Goal: Information Seeking & Learning: Learn about a topic

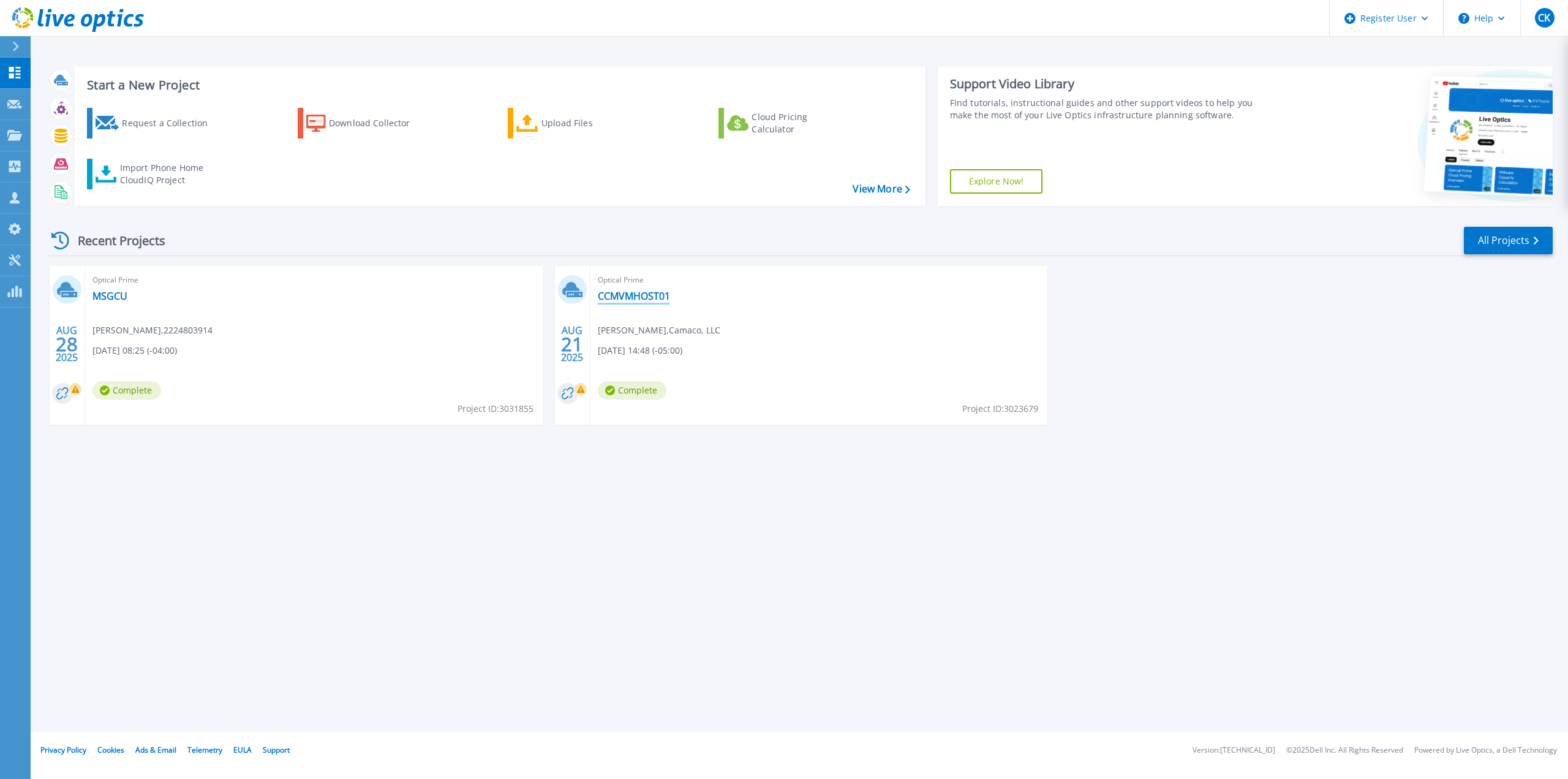
click at [611, 292] on link "CCMVMHOST01" at bounding box center [634, 296] width 72 height 12
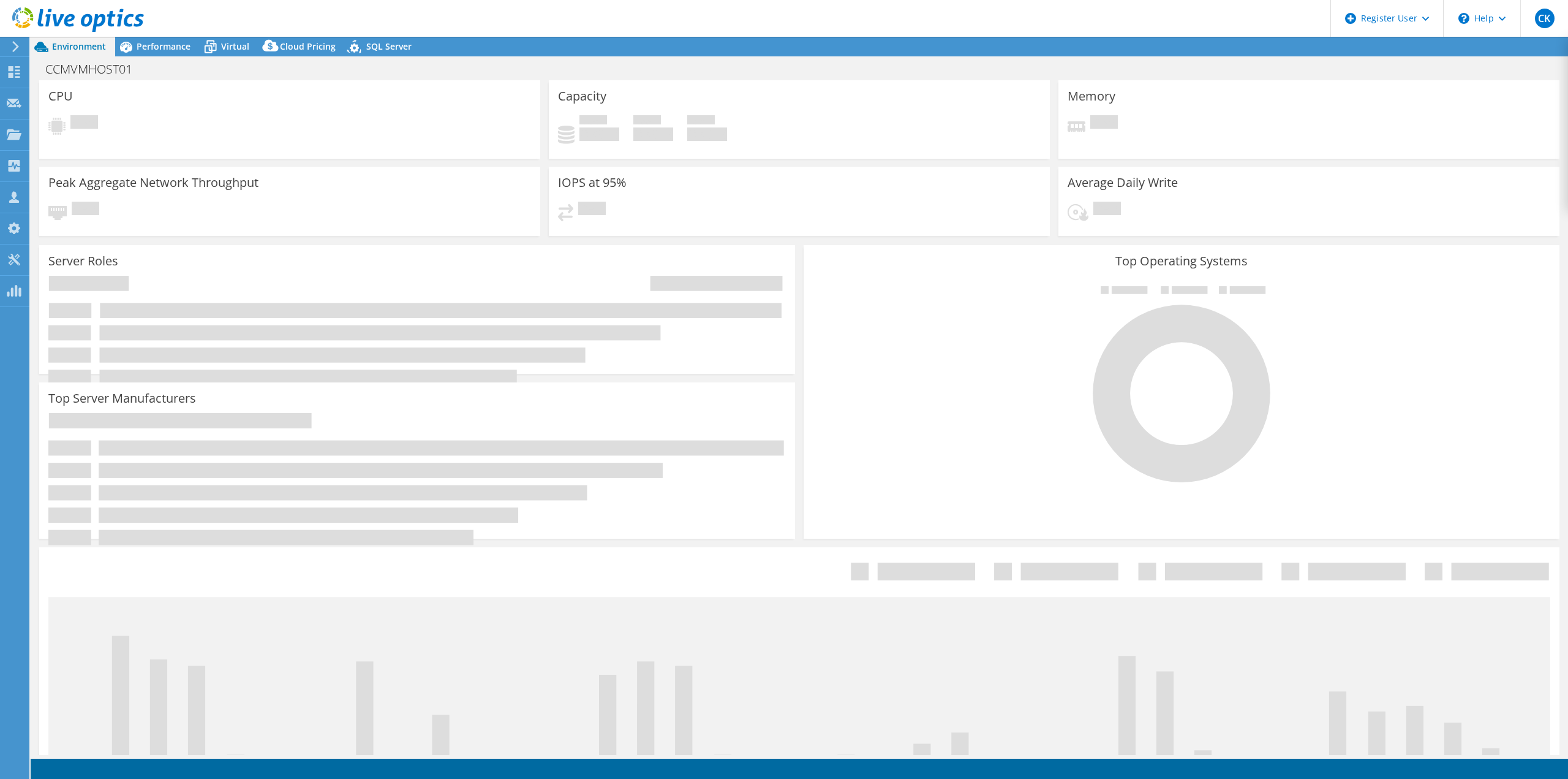
select select "USD"
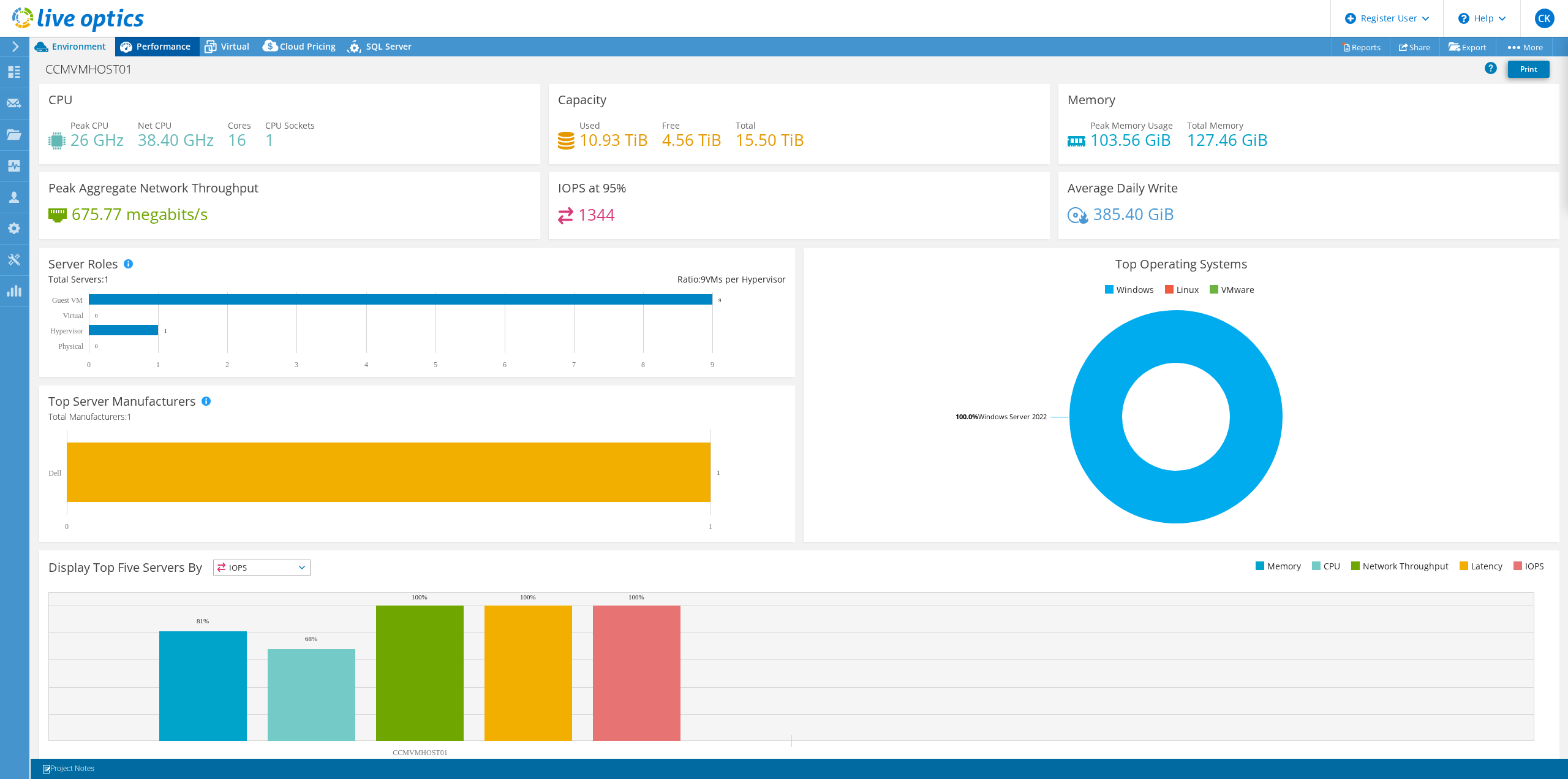
click at [164, 43] on span "Performance" at bounding box center [164, 46] width 54 height 12
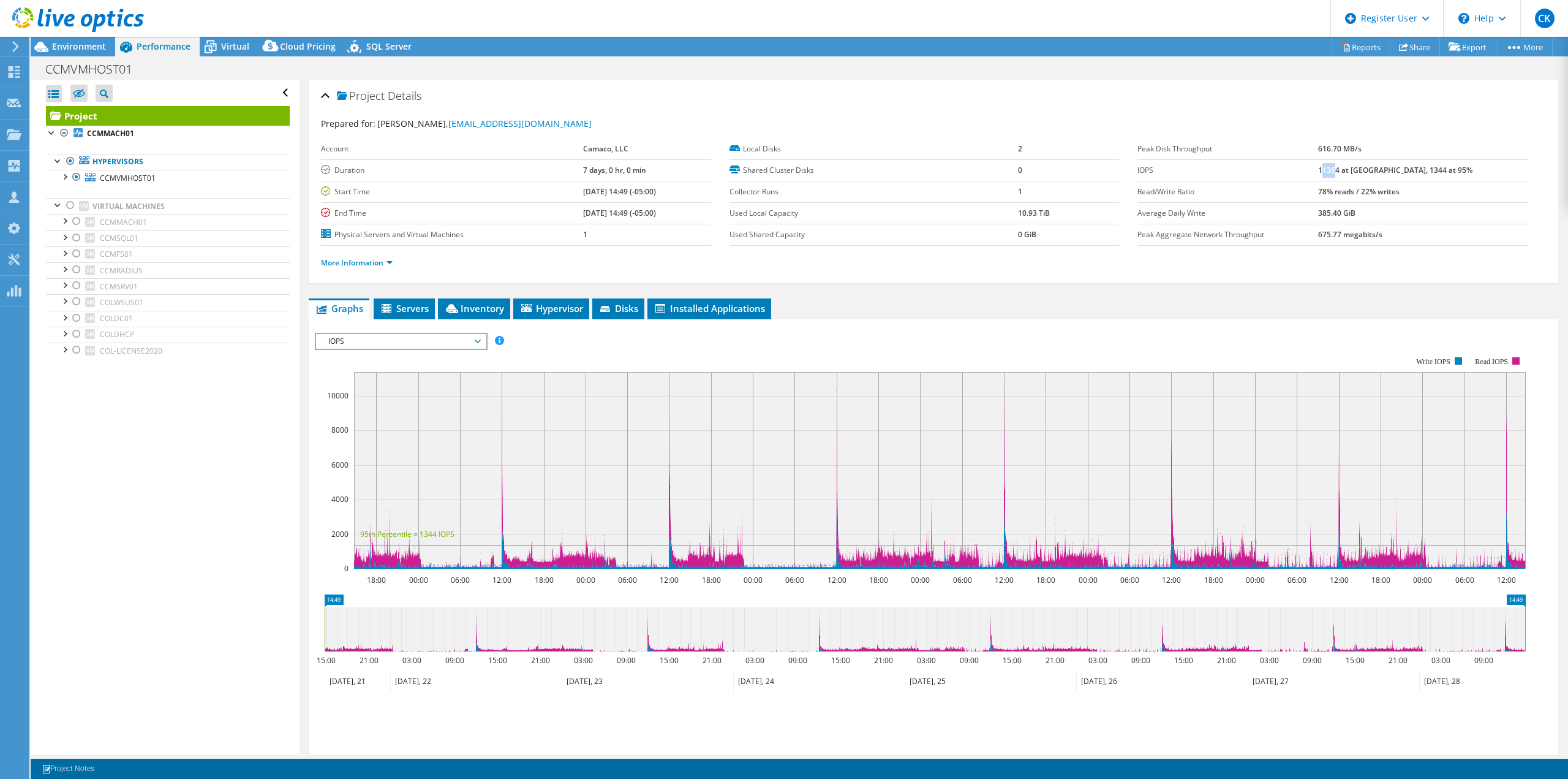
drag, startPoint x: 1359, startPoint y: 168, endPoint x: 1374, endPoint y: 168, distance: 15.0
click at [1374, 168] on b "11364 at [GEOGRAPHIC_DATA], 1344 at 95%" at bounding box center [1395, 170] width 154 height 10
click at [1376, 172] on b "11364 at [GEOGRAPHIC_DATA], 1344 at 95%" at bounding box center [1395, 170] width 154 height 10
click at [359, 338] on span "IOPS" at bounding box center [401, 341] width 157 height 14
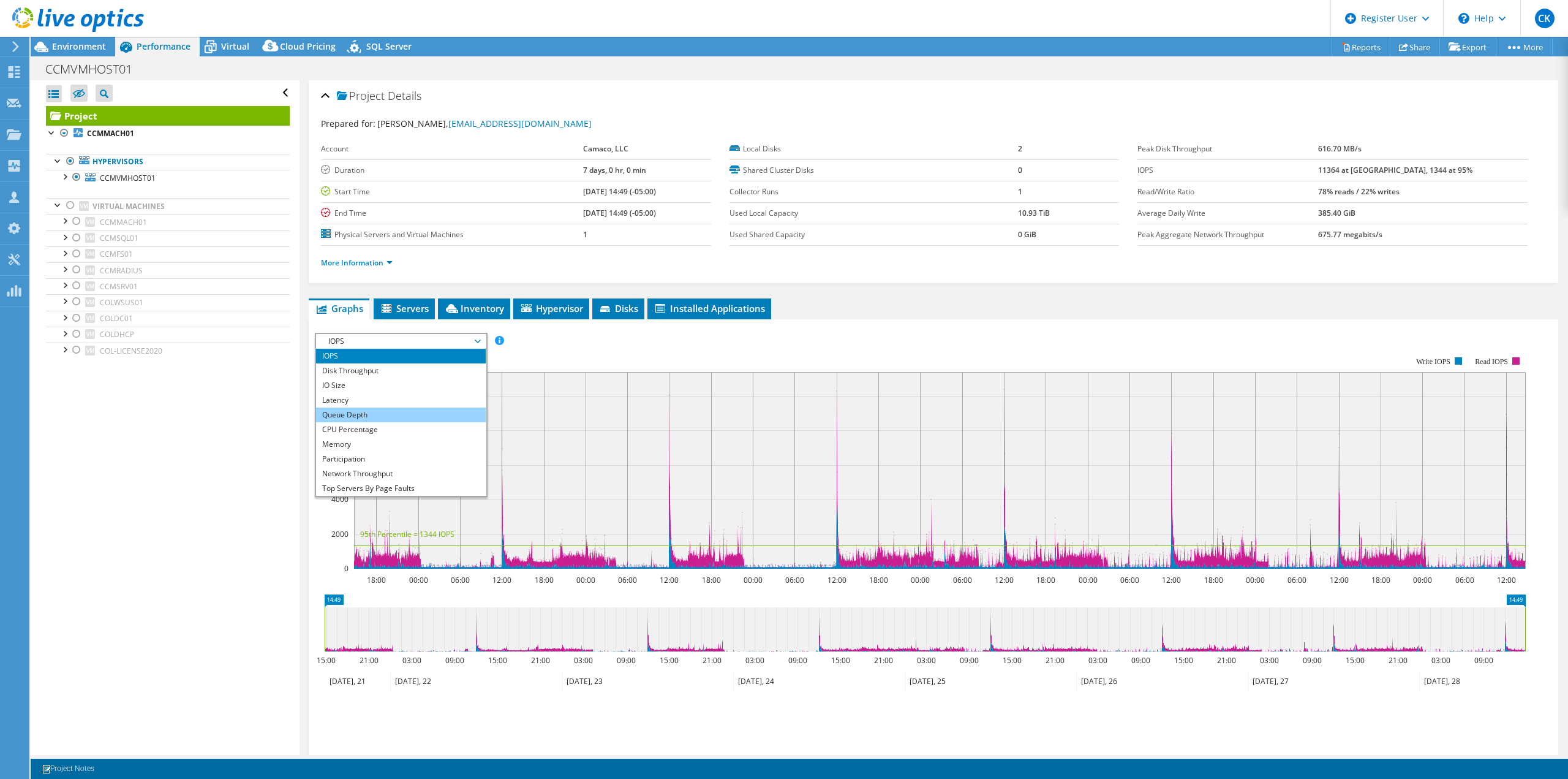
click at [388, 412] on li "Queue Depth" at bounding box center [401, 415] width 169 height 14
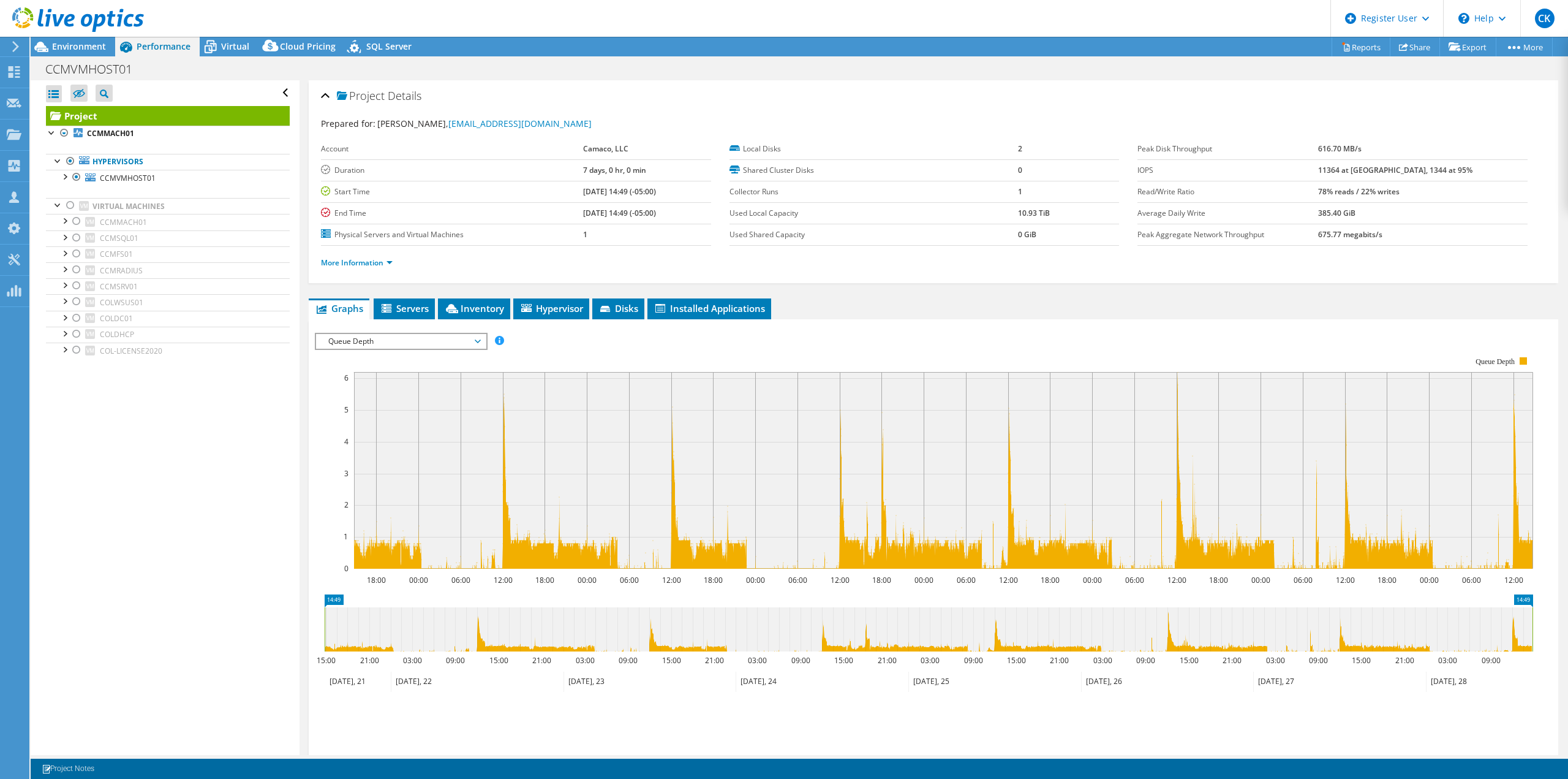
click at [390, 338] on span "Queue Depth" at bounding box center [401, 341] width 157 height 14
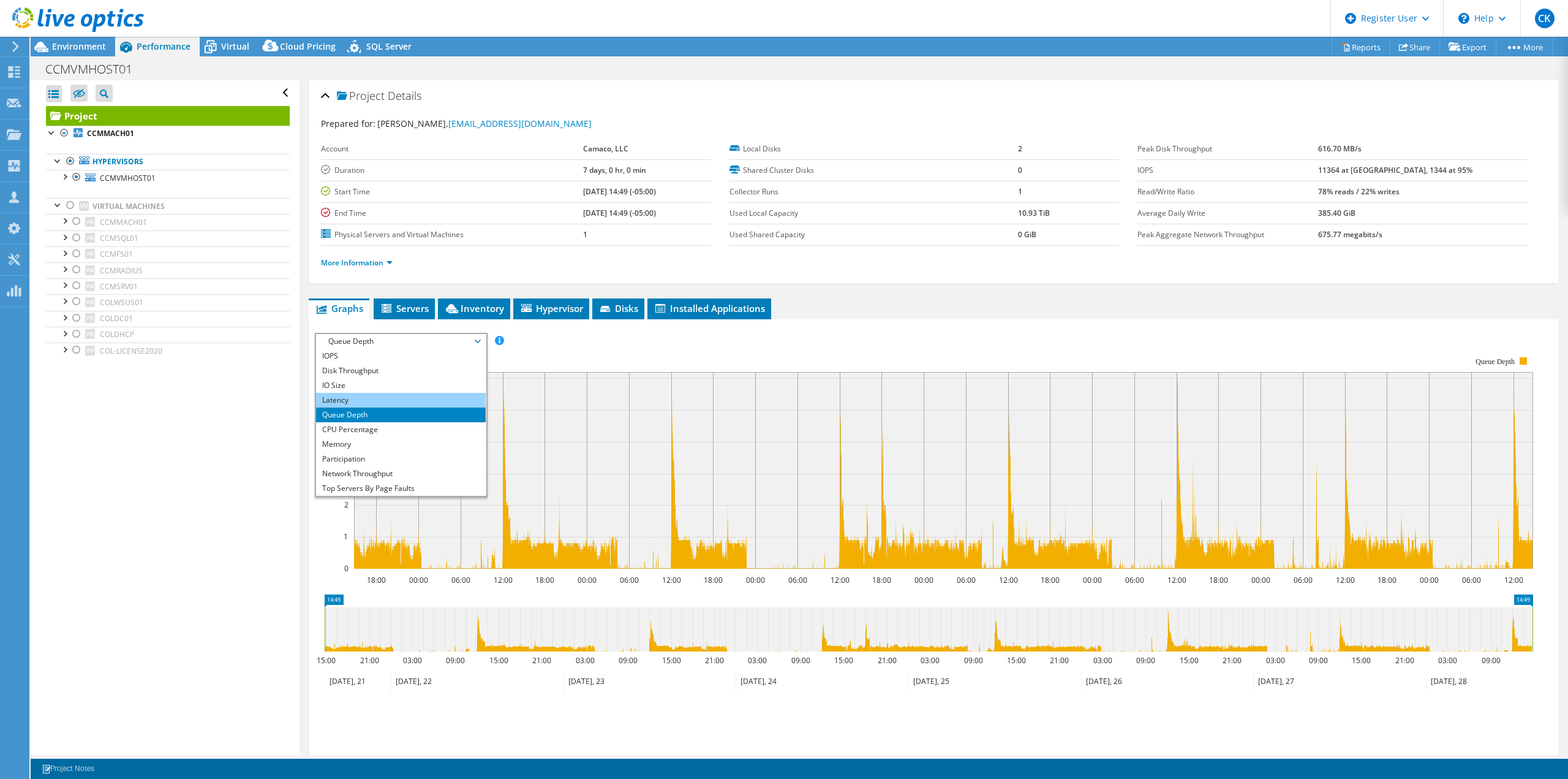
click at [385, 401] on li "Latency" at bounding box center [401, 400] width 169 height 14
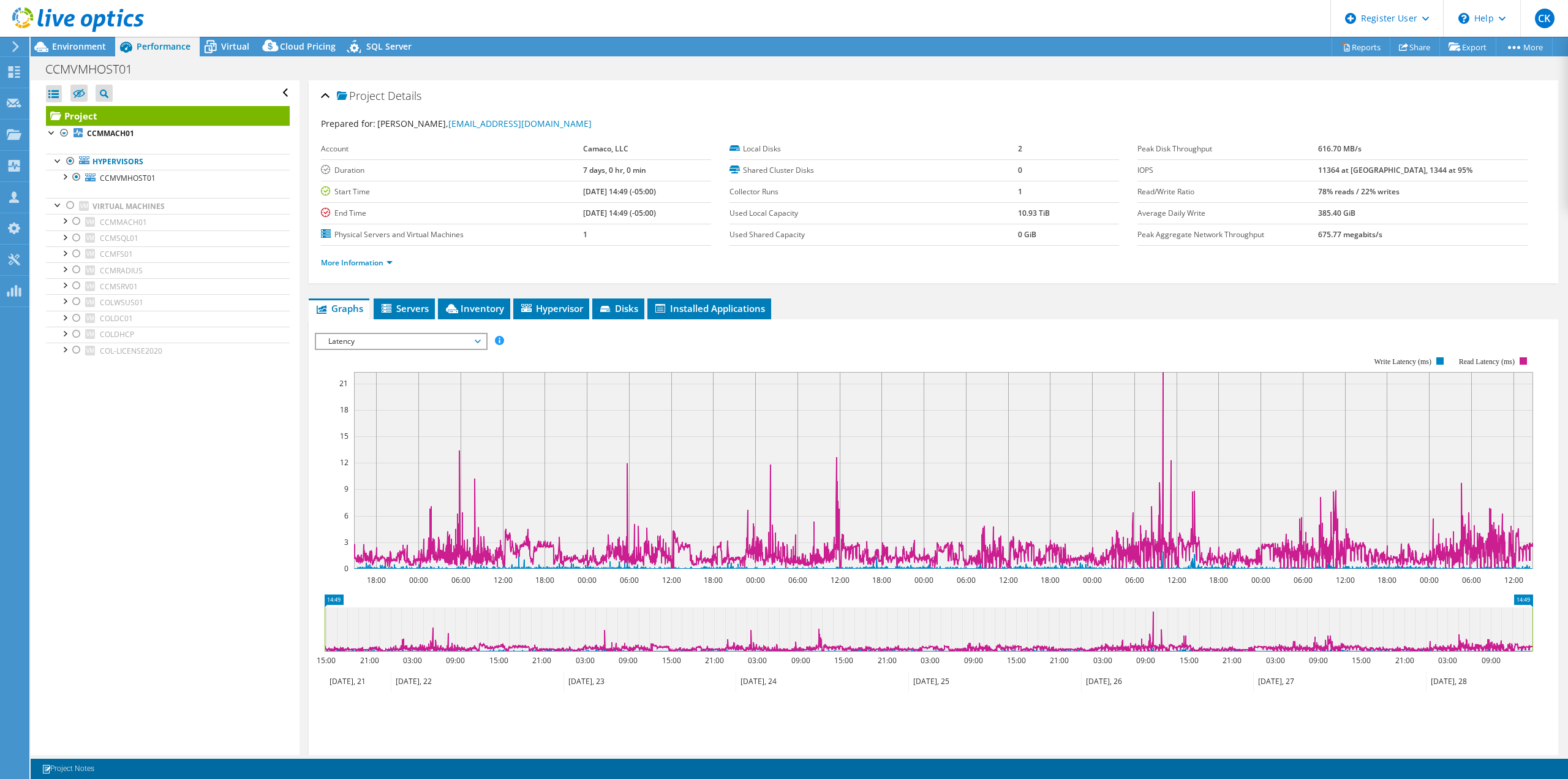
click at [429, 347] on span "Latency" at bounding box center [401, 341] width 157 height 14
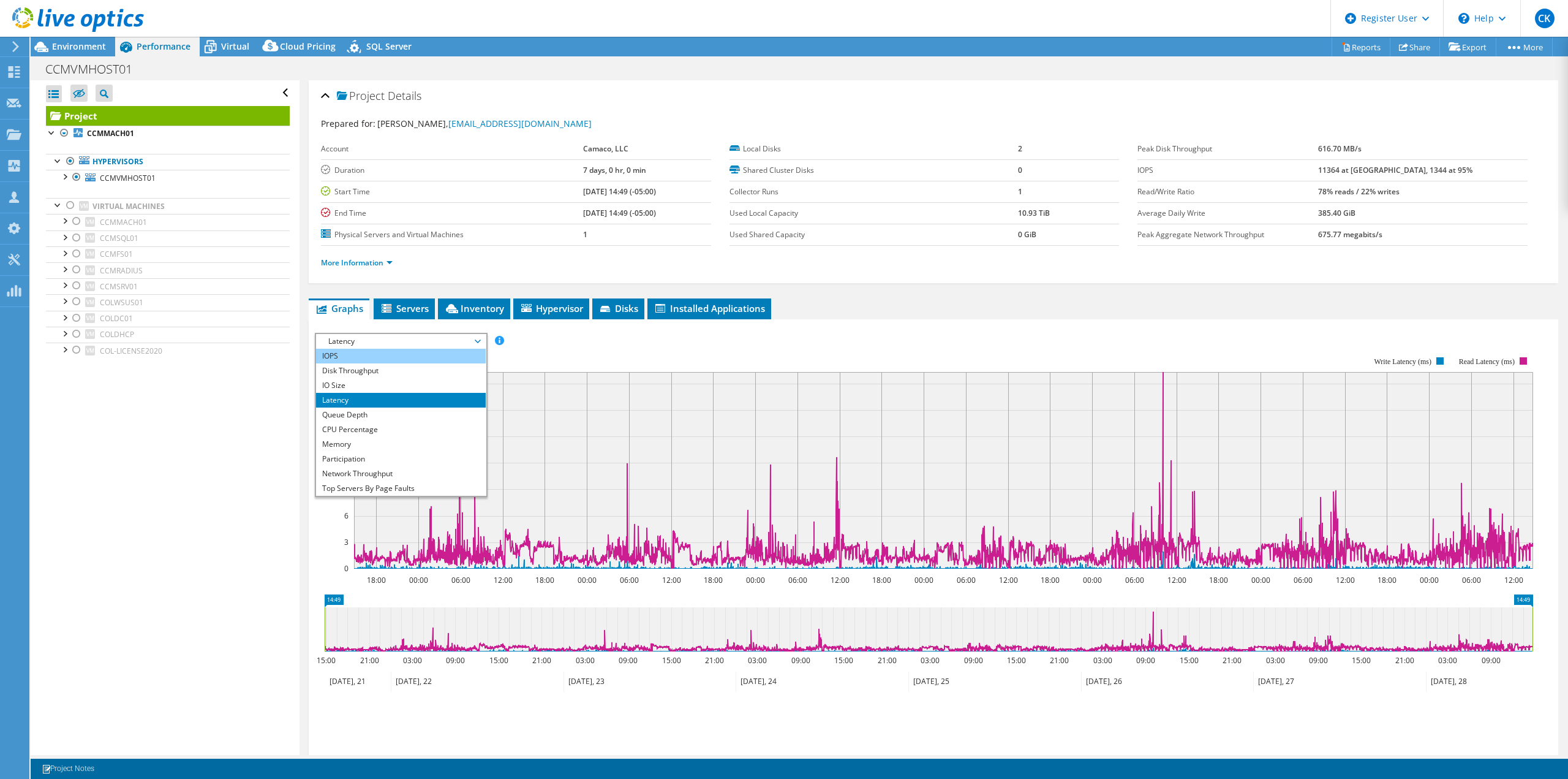
click at [429, 355] on li "IOPS" at bounding box center [401, 356] width 169 height 14
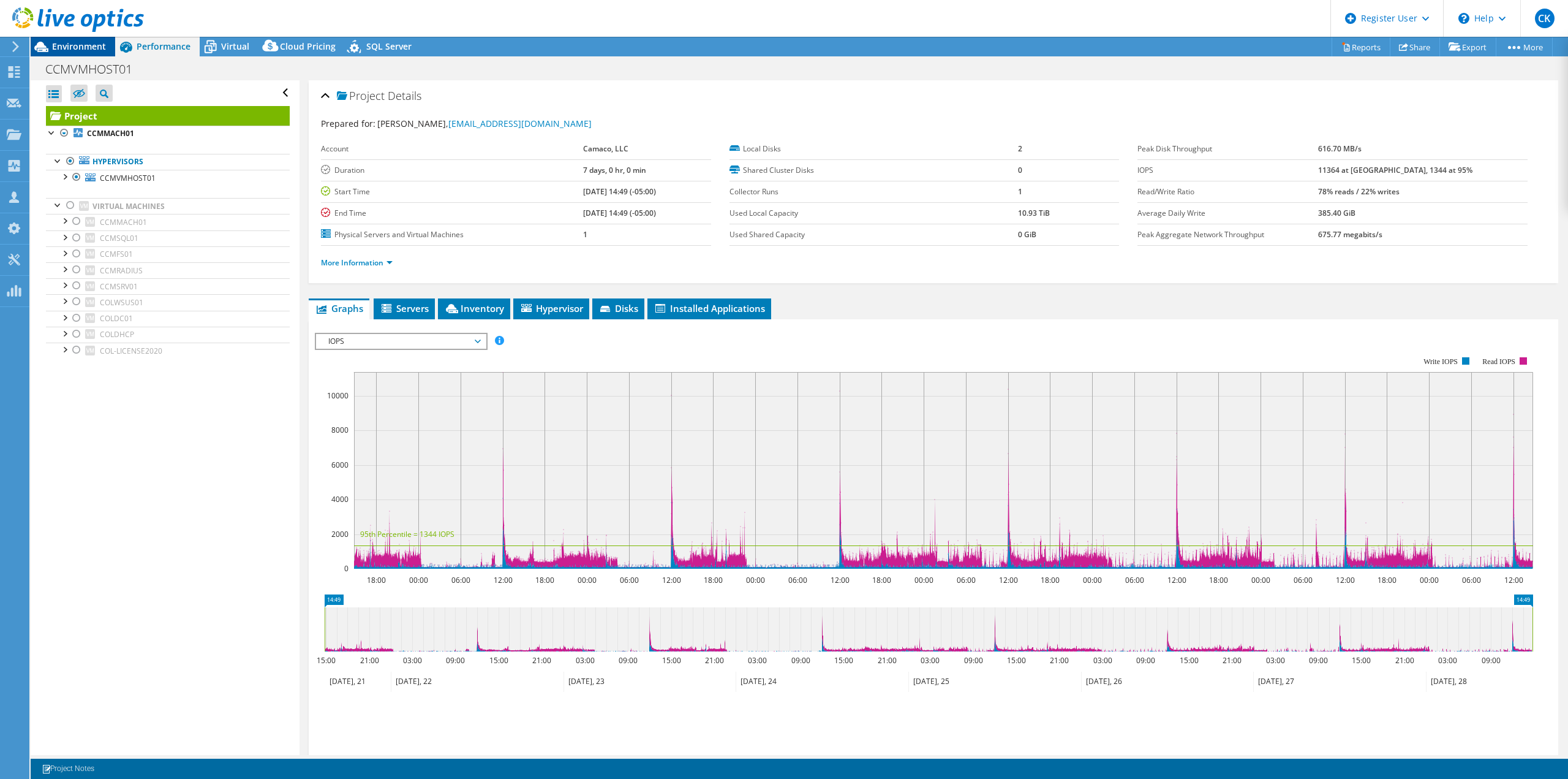
click at [108, 46] on div "Environment" at bounding box center [72, 46] width 85 height 20
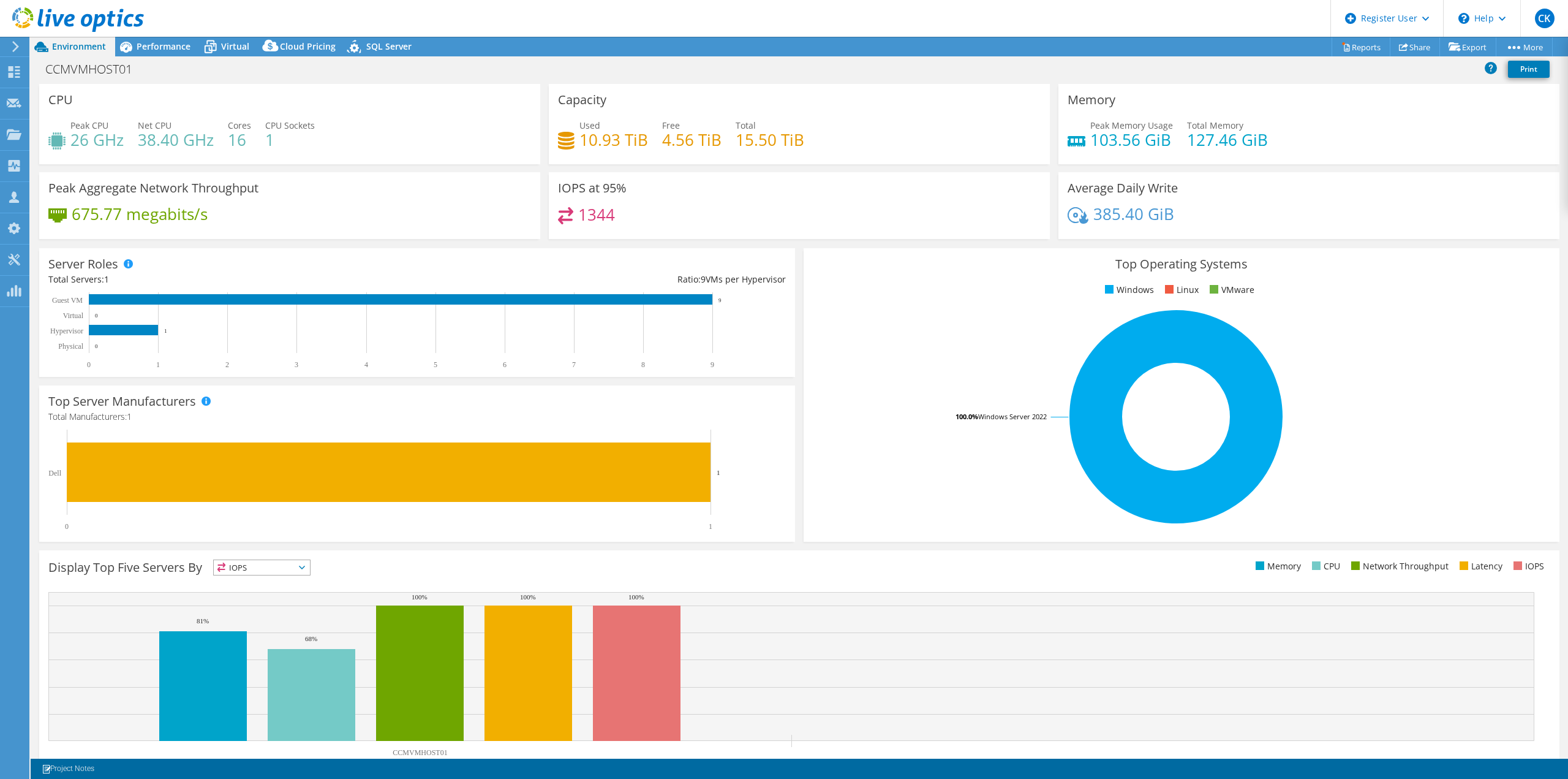
click at [792, 246] on div "Server Roles Physical Servers represent bare metal servers that were targets of…" at bounding box center [416, 312] width 764 height 137
click at [174, 46] on span "Performance" at bounding box center [164, 46] width 54 height 12
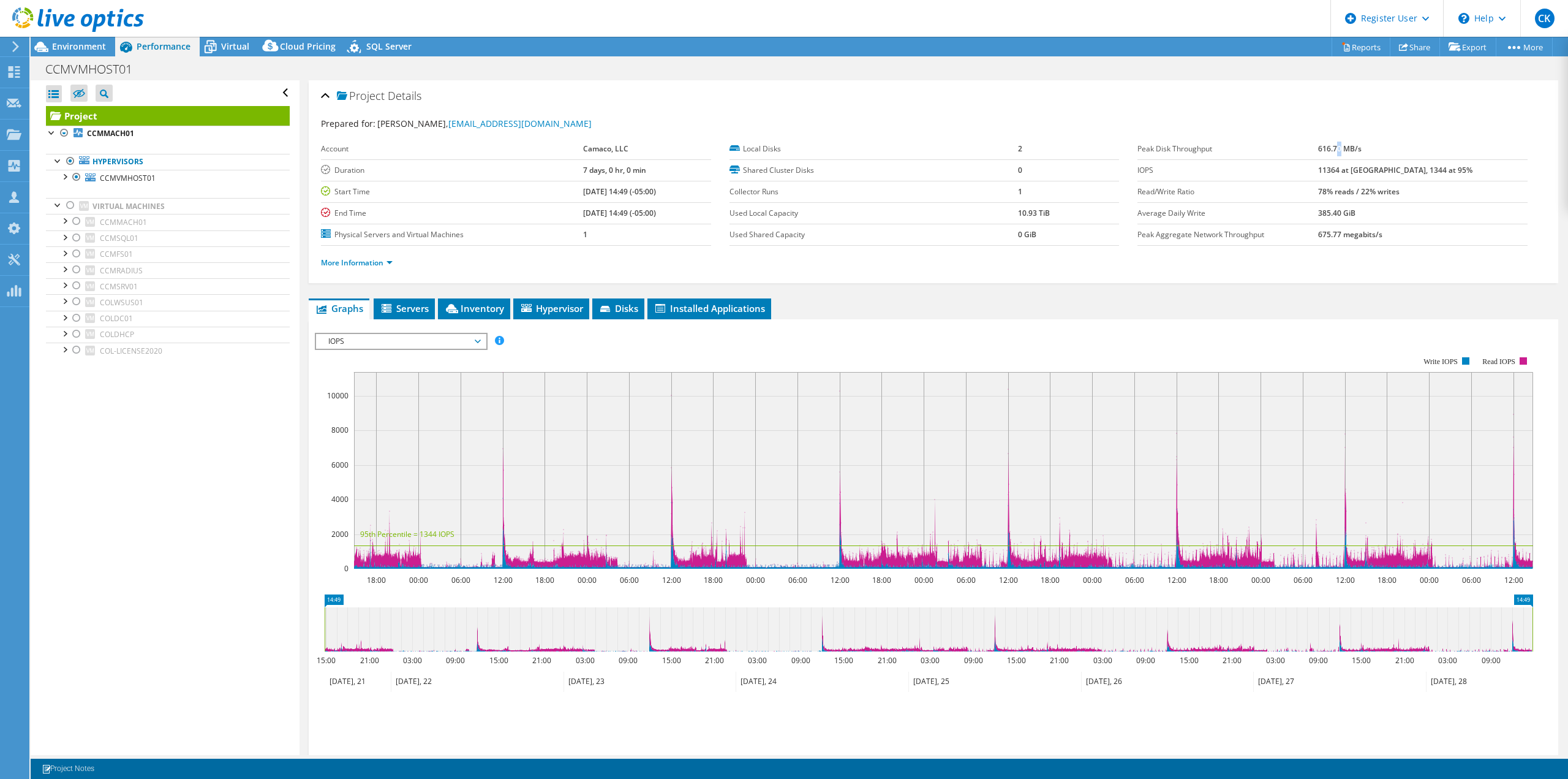
drag, startPoint x: 1379, startPoint y: 148, endPoint x: 1380, endPoint y: 164, distance: 16.0
click at [1362, 149] on b "616.70 MB/s" at bounding box center [1340, 149] width 43 height 10
click at [1368, 172] on b "11364 at [GEOGRAPHIC_DATA], 1344 at 95%" at bounding box center [1395, 170] width 154 height 10
click at [1410, 170] on b "11364 at [GEOGRAPHIC_DATA], 1344 at 95%" at bounding box center [1395, 170] width 154 height 10
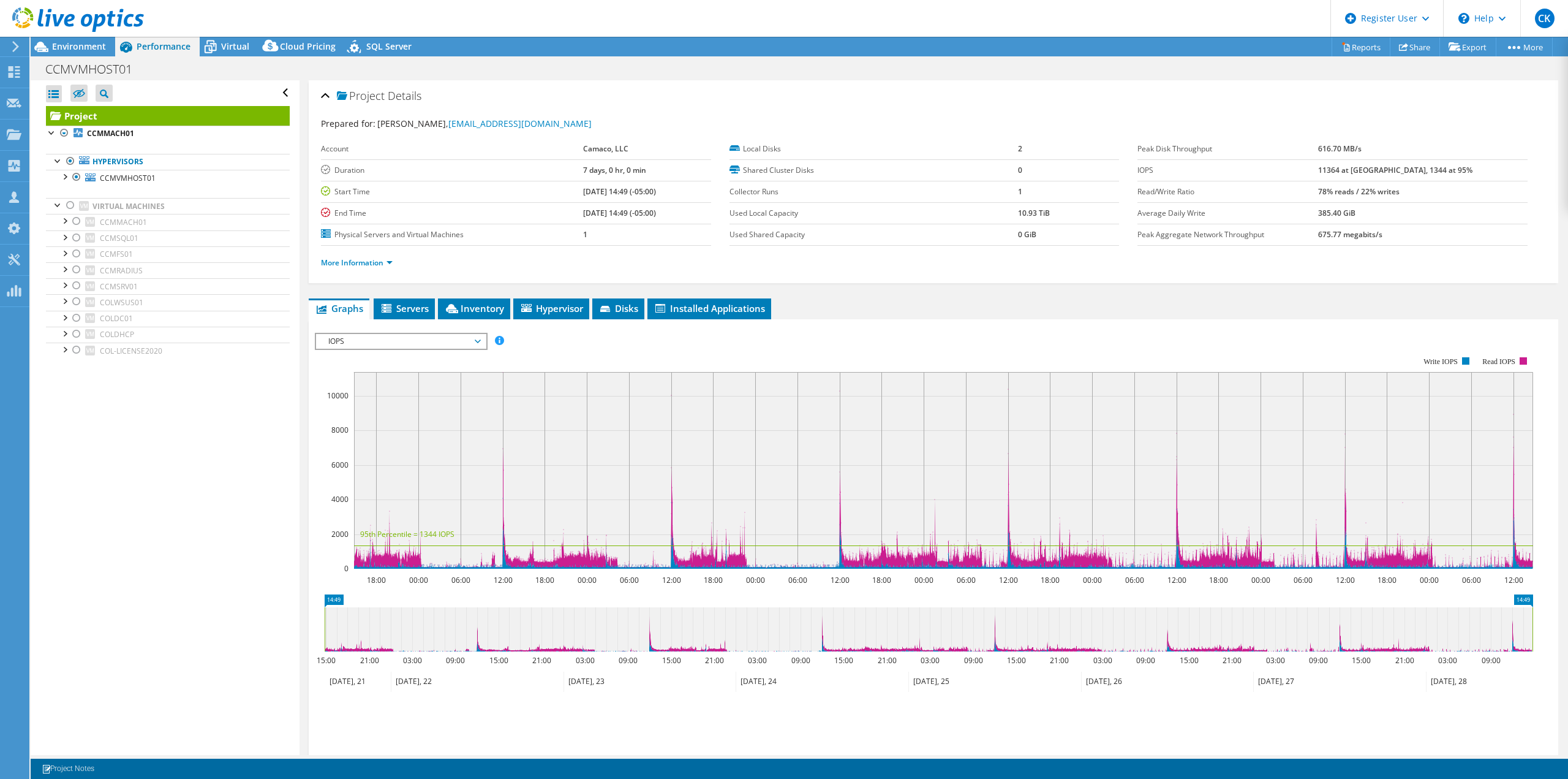
click at [1438, 170] on b "11364 at [GEOGRAPHIC_DATA], 1344 at 95%" at bounding box center [1395, 170] width 154 height 10
click at [403, 333] on div "IOPS IOPS Disk Throughput IO Size Latency Queue Depth CPU Percentage Memory Pag…" at bounding box center [401, 341] width 172 height 17
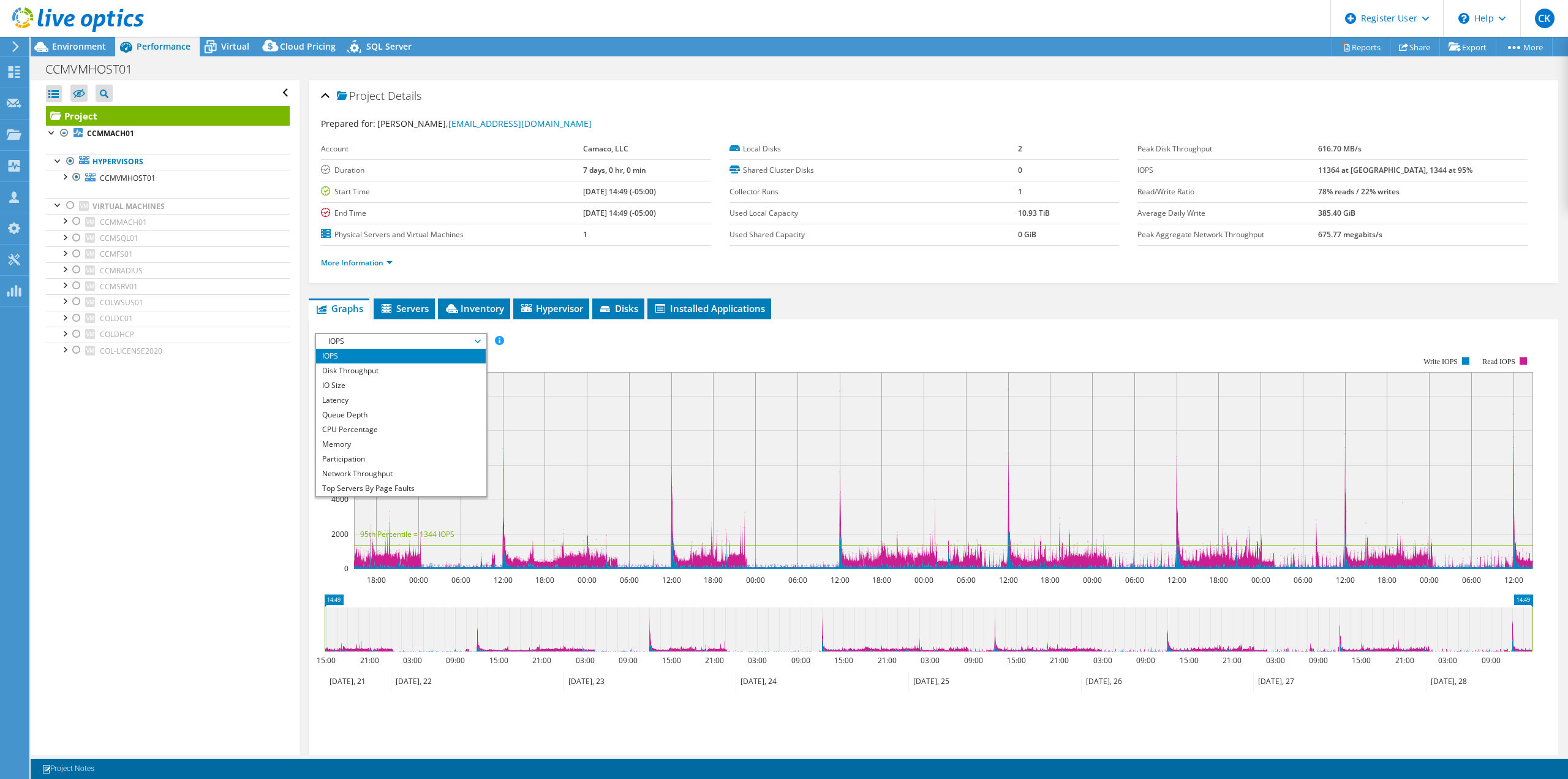
click at [348, 330] on div "IOPS Disk Throughput IO Size Latency Queue Depth CPU Percentage Memory Page Fau…" at bounding box center [934, 539] width 1237 height 425
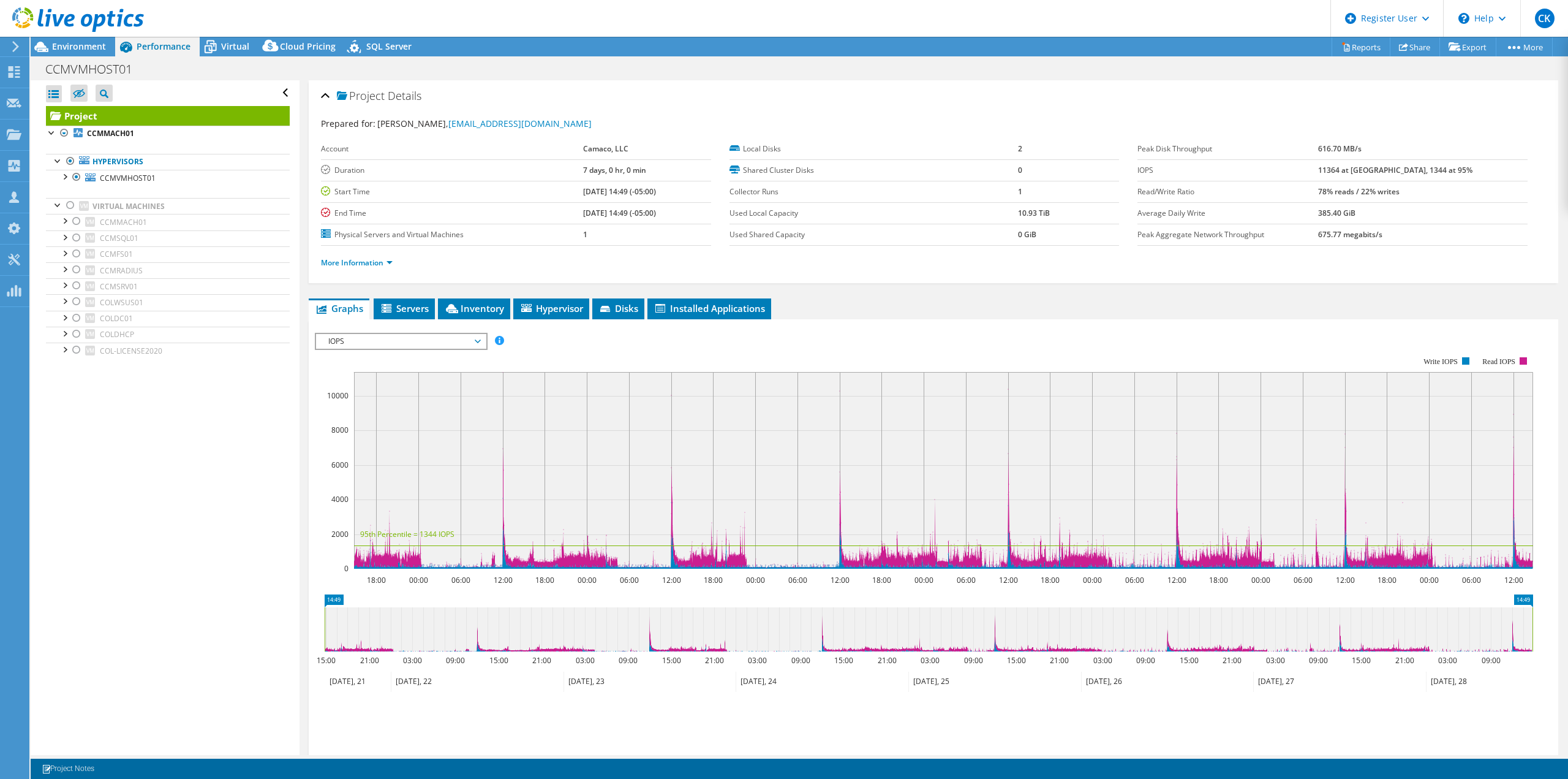
click at [602, 349] on rect at bounding box center [924, 462] width 1218 height 245
click at [75, 45] on span "Environment" at bounding box center [79, 46] width 54 height 12
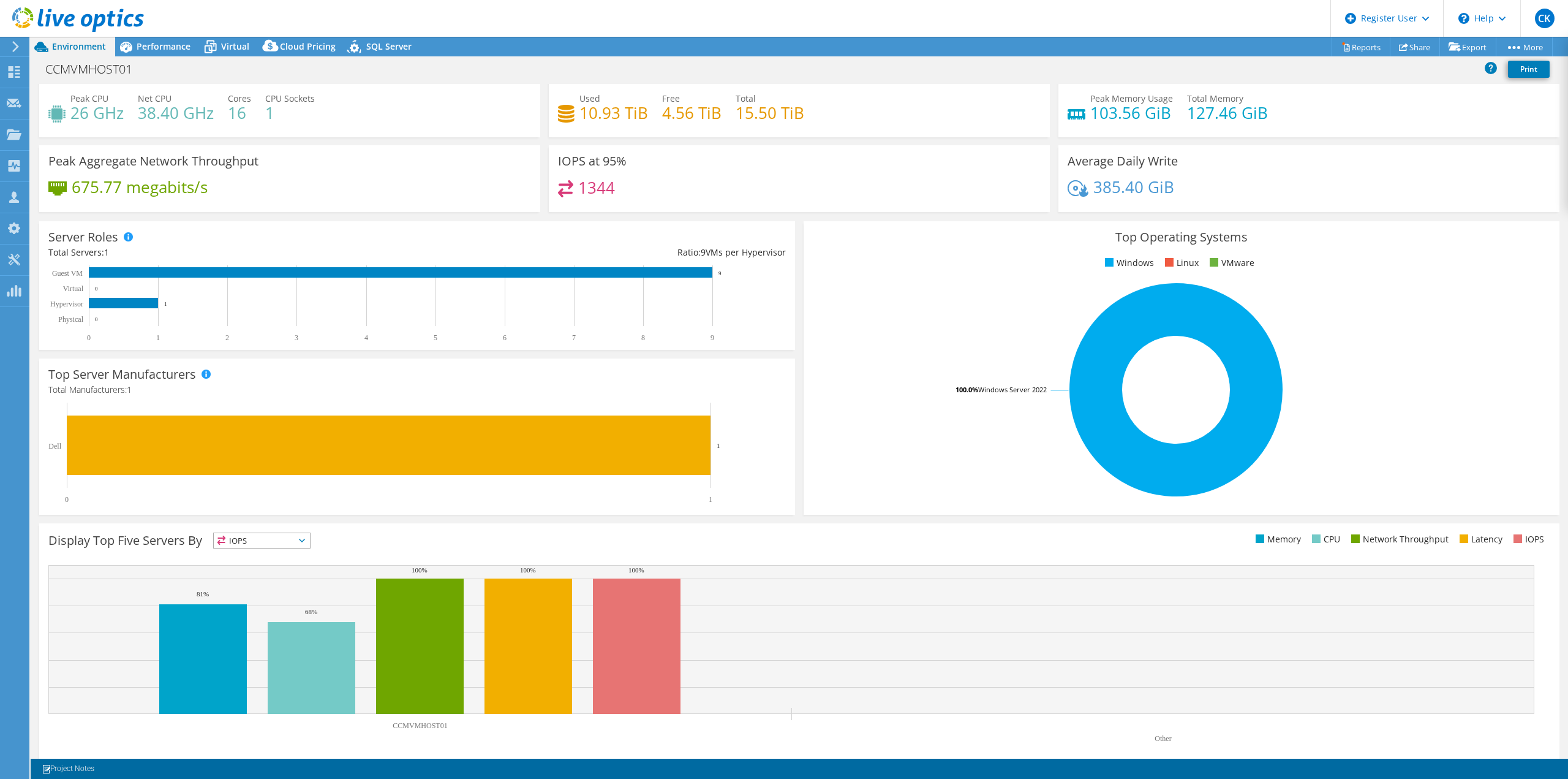
scroll to position [39, 0]
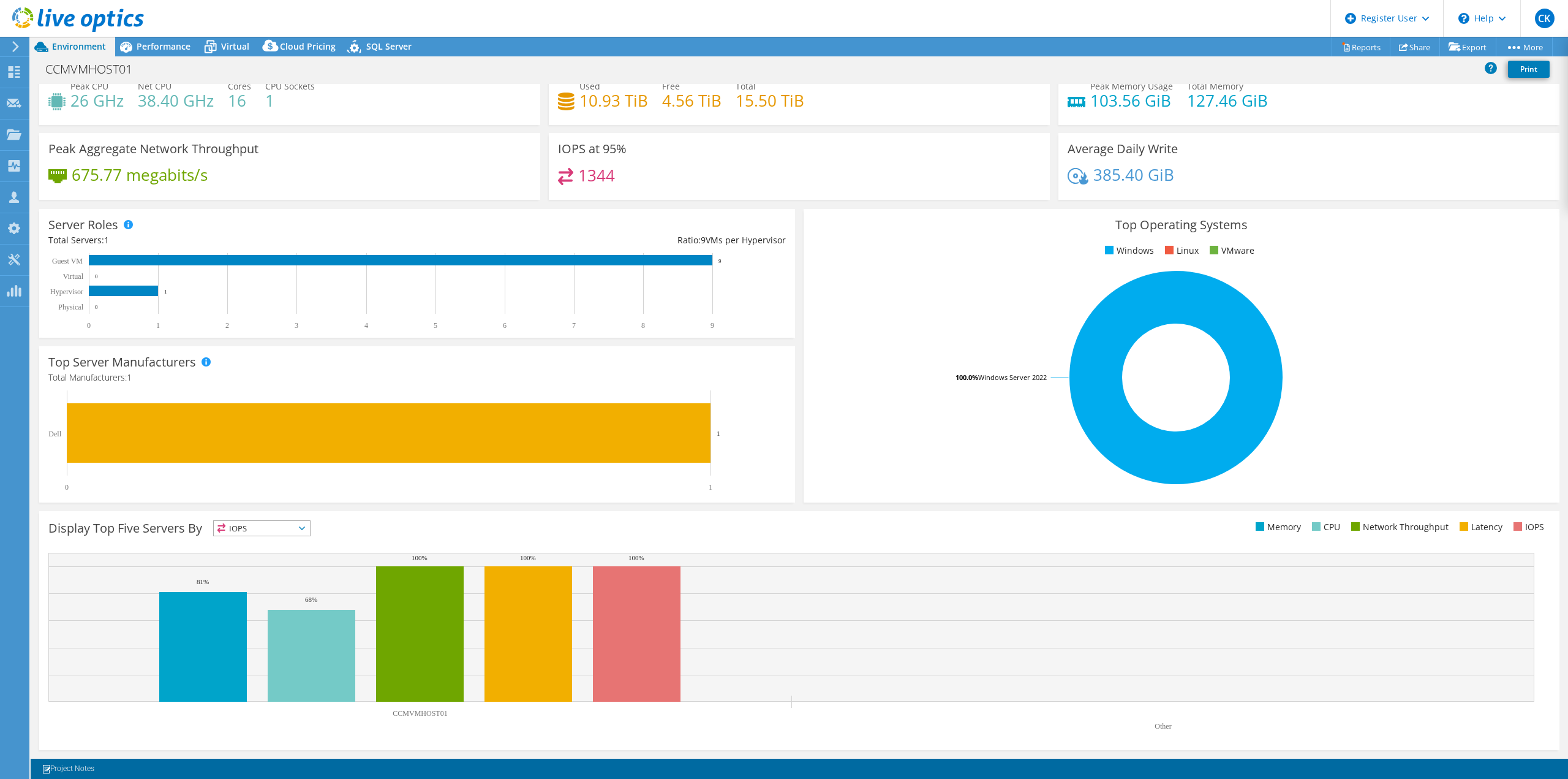
click at [791, 509] on div "This graph will display once collector runs have completed Display Top Five Ser…" at bounding box center [799, 630] width 1529 height 248
click at [800, 494] on div "Top Operating Systems Windows Linux VMware 100.0% Windows Server 2022" at bounding box center [1181, 355] width 764 height 302
click at [794, 494] on div "Top Server Manufacturers Manufacturers are shown for physical servers and hyper…" at bounding box center [416, 424] width 764 height 164
drag, startPoint x: 803, startPoint y: 100, endPoint x: 583, endPoint y: 110, distance: 220.2
click at [583, 110] on div "Used 10.93 TiB Free 4.56 TiB Total 15.50 TiB" at bounding box center [799, 99] width 482 height 40
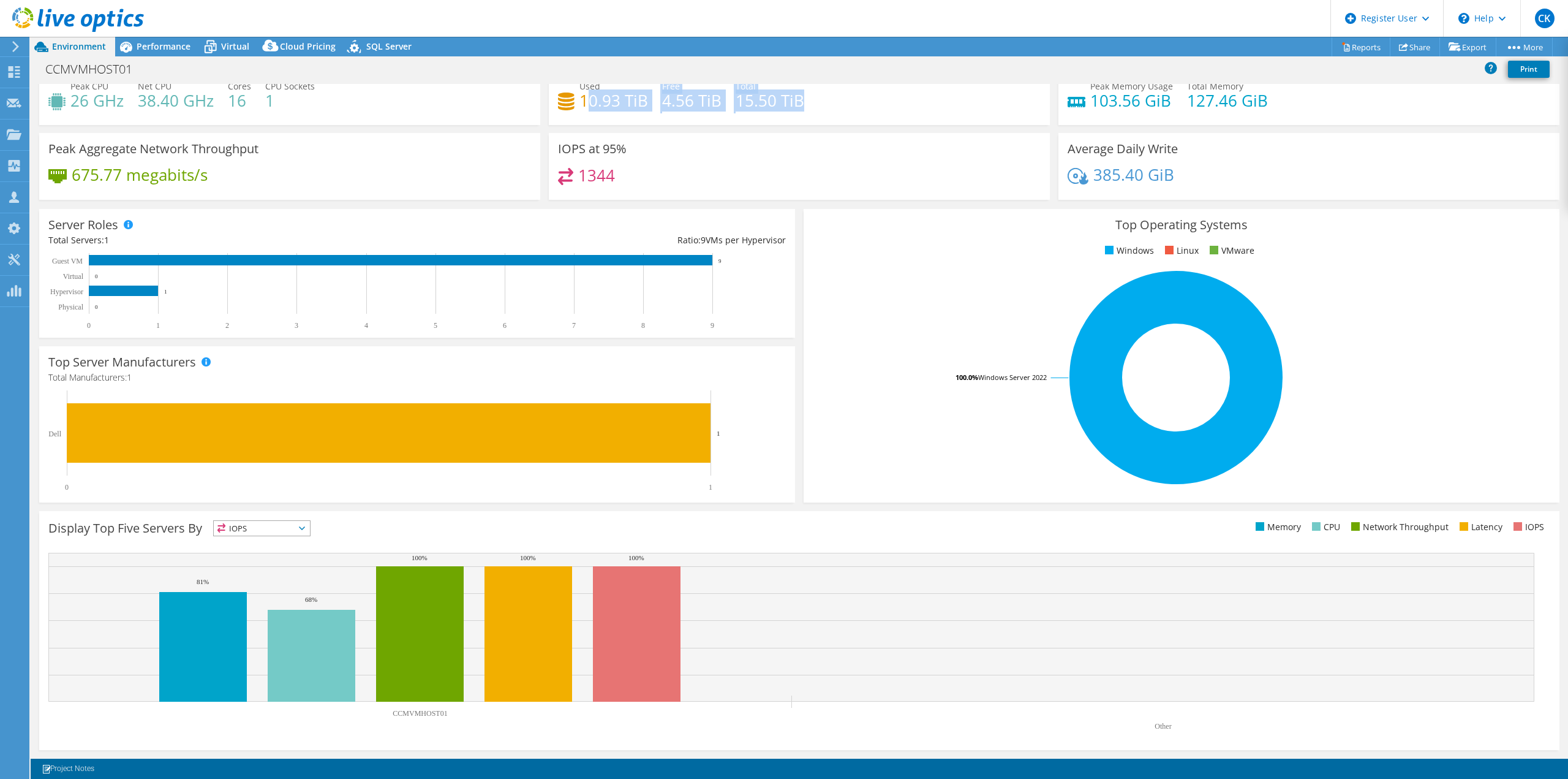
click at [583, 107] on h4 "10.93 TiB" at bounding box center [613, 100] width 69 height 14
click at [164, 53] on div "Performance" at bounding box center [157, 46] width 85 height 20
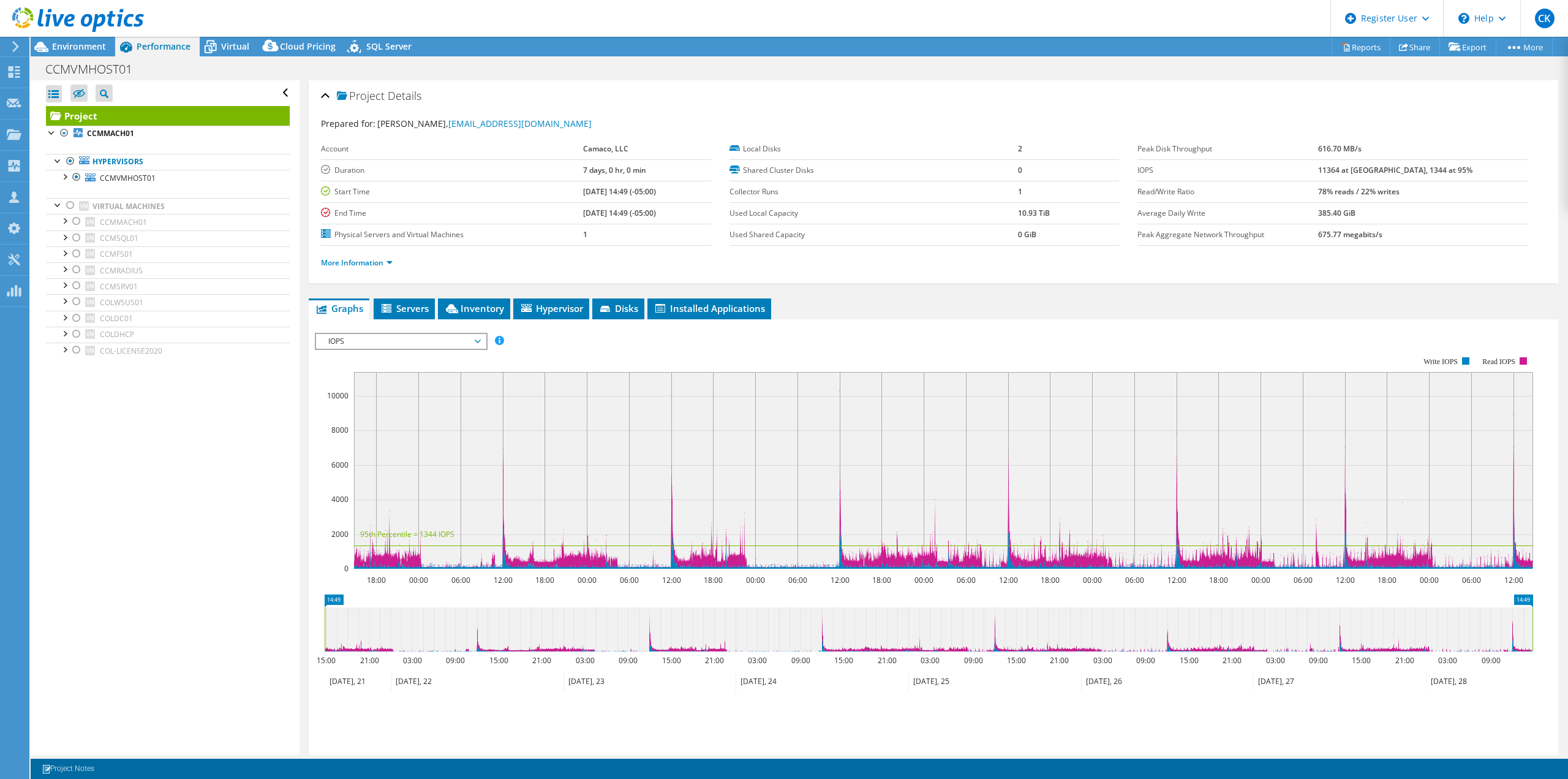
scroll to position [0, 0]
click at [1366, 172] on b "11364 at [GEOGRAPHIC_DATA], 1344 at 95%" at bounding box center [1395, 170] width 154 height 10
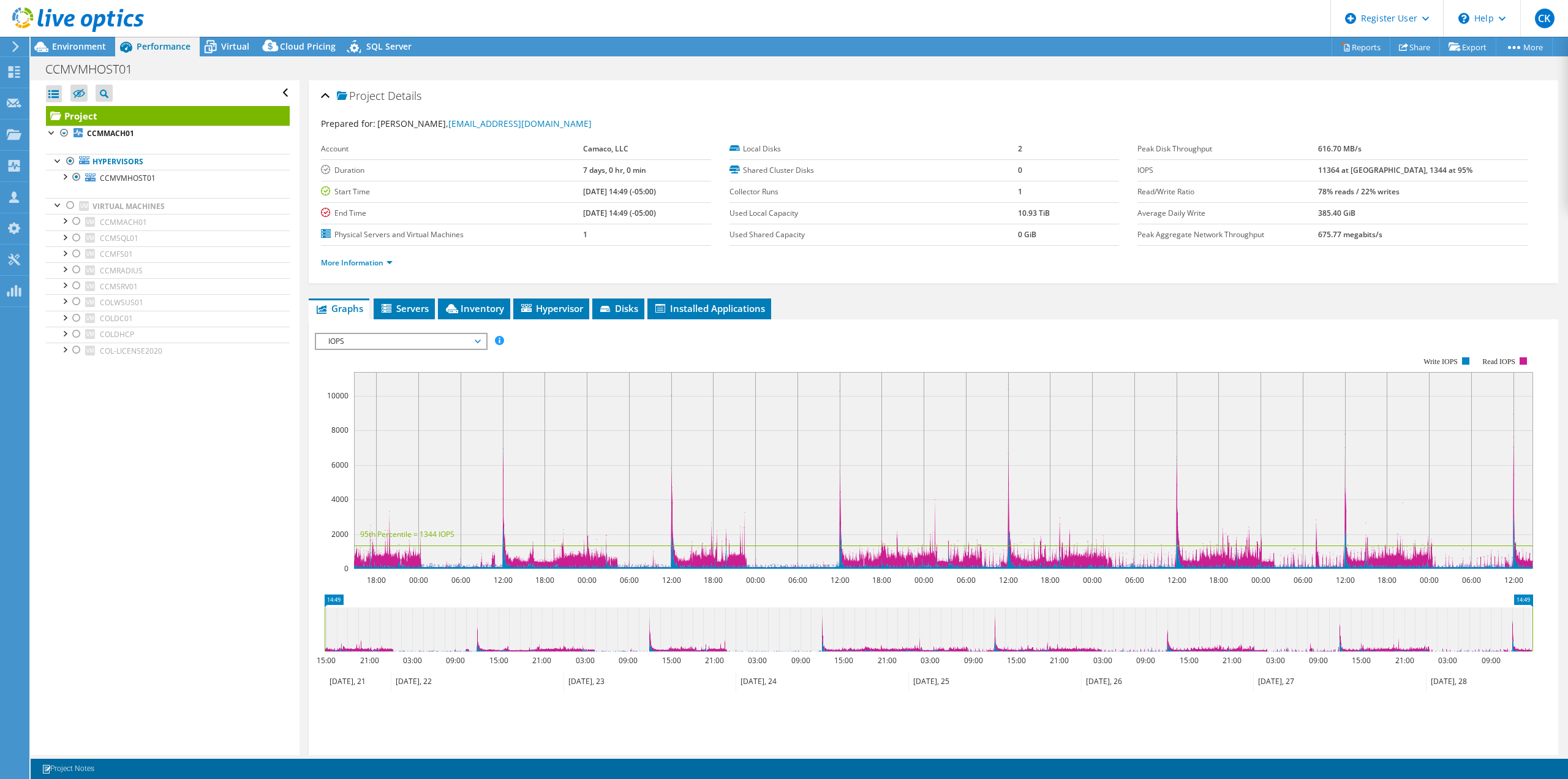
click at [1366, 172] on b "11364 at [GEOGRAPHIC_DATA], 1344 at 95%" at bounding box center [1395, 170] width 154 height 10
click at [1416, 172] on b "11364 at [GEOGRAPHIC_DATA], 1344 at 95%" at bounding box center [1395, 170] width 154 height 10
click at [1451, 170] on b "11364 at [GEOGRAPHIC_DATA], 1344 at 95%" at bounding box center [1395, 170] width 154 height 10
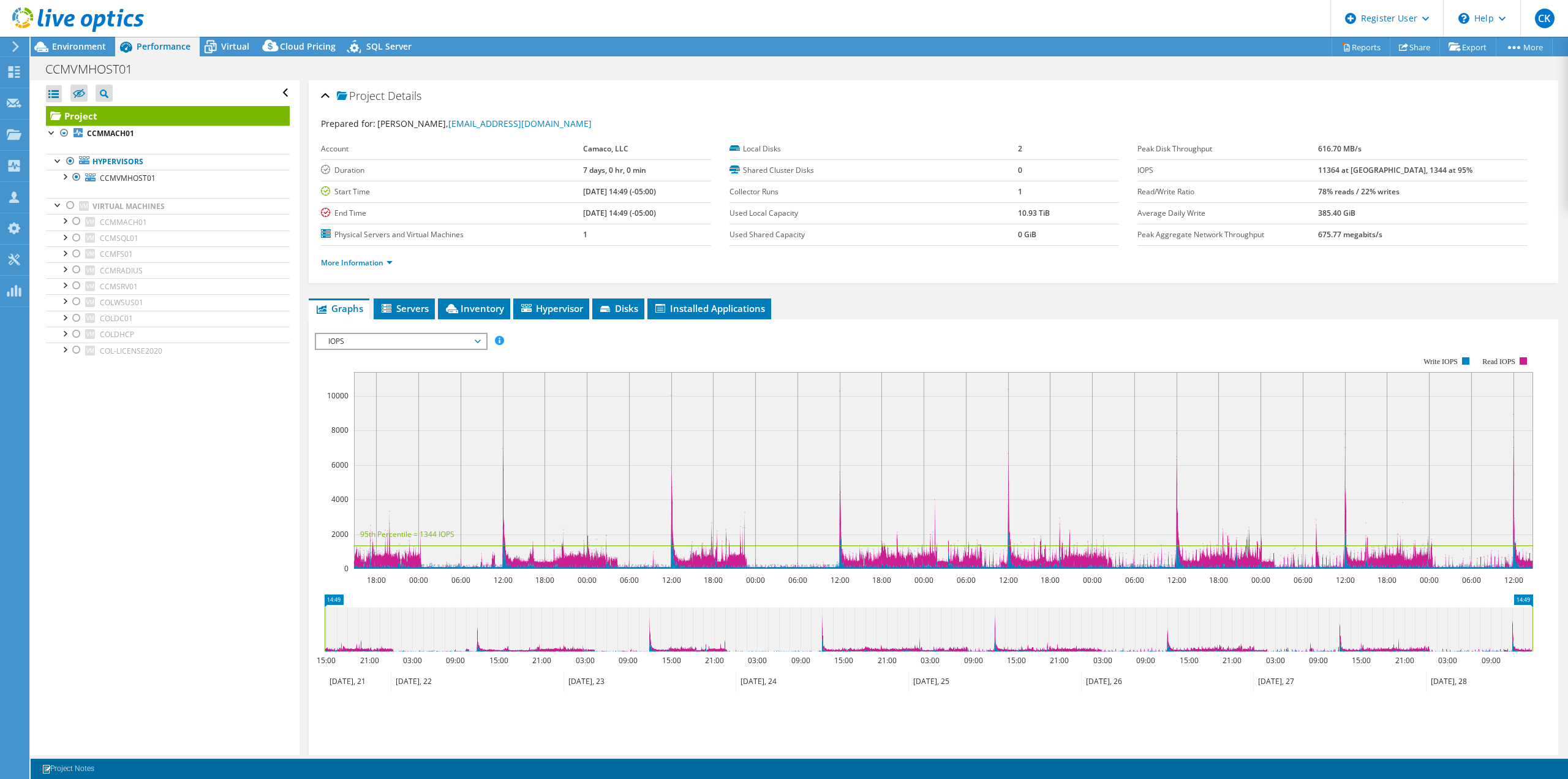
click at [1451, 170] on b "11364 at [GEOGRAPHIC_DATA], 1344 at 95%" at bounding box center [1395, 170] width 154 height 10
drag, startPoint x: 1451, startPoint y: 170, endPoint x: 1435, endPoint y: 168, distance: 16.1
click at [1435, 168] on b "11364 at [GEOGRAPHIC_DATA], 1344 at 95%" at bounding box center [1395, 170] width 154 height 10
click at [1437, 168] on b "11364 at [GEOGRAPHIC_DATA], 1344 at 95%" at bounding box center [1395, 170] width 154 height 10
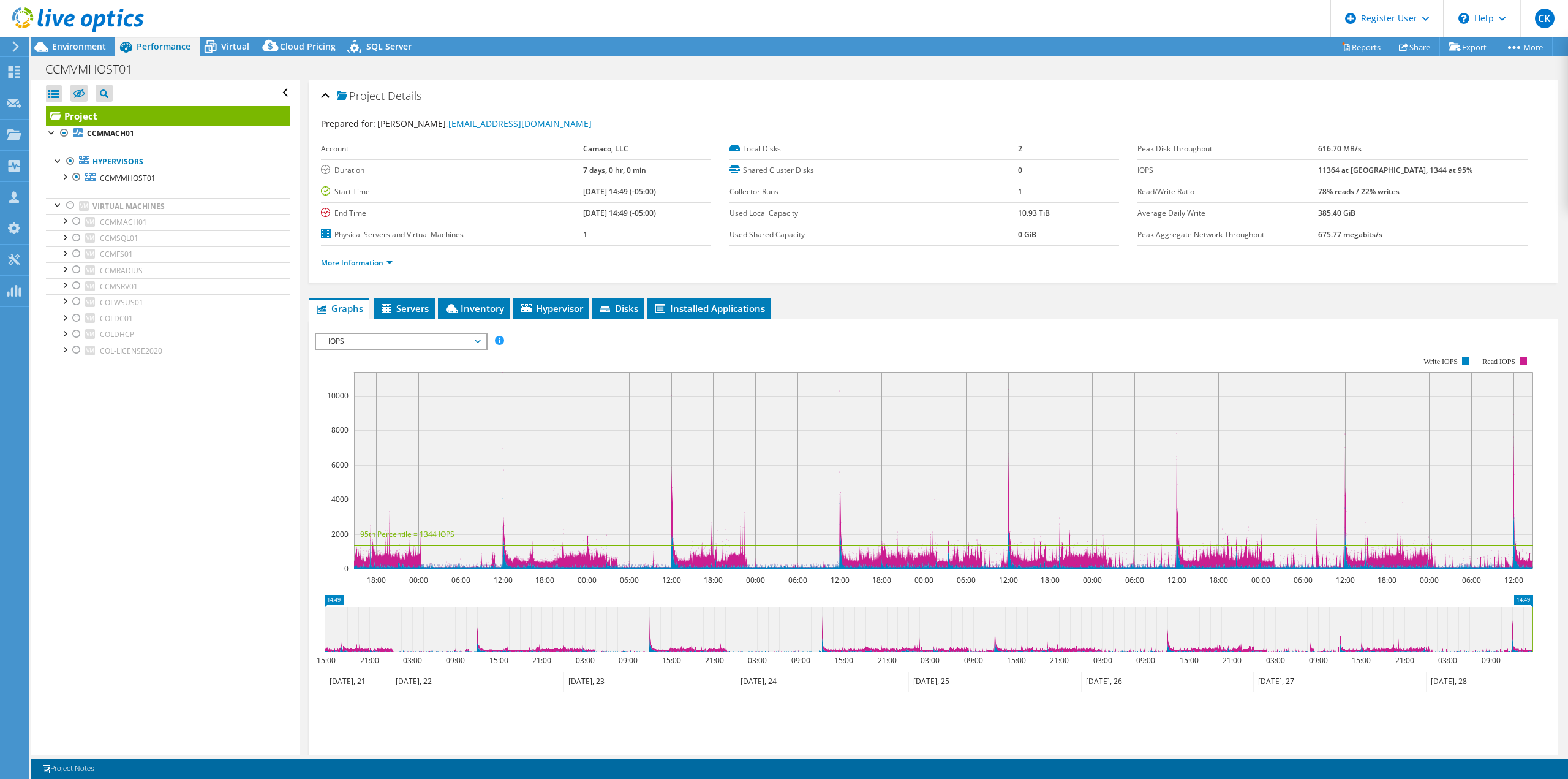
click at [332, 344] on span "IOPS" at bounding box center [401, 341] width 157 height 14
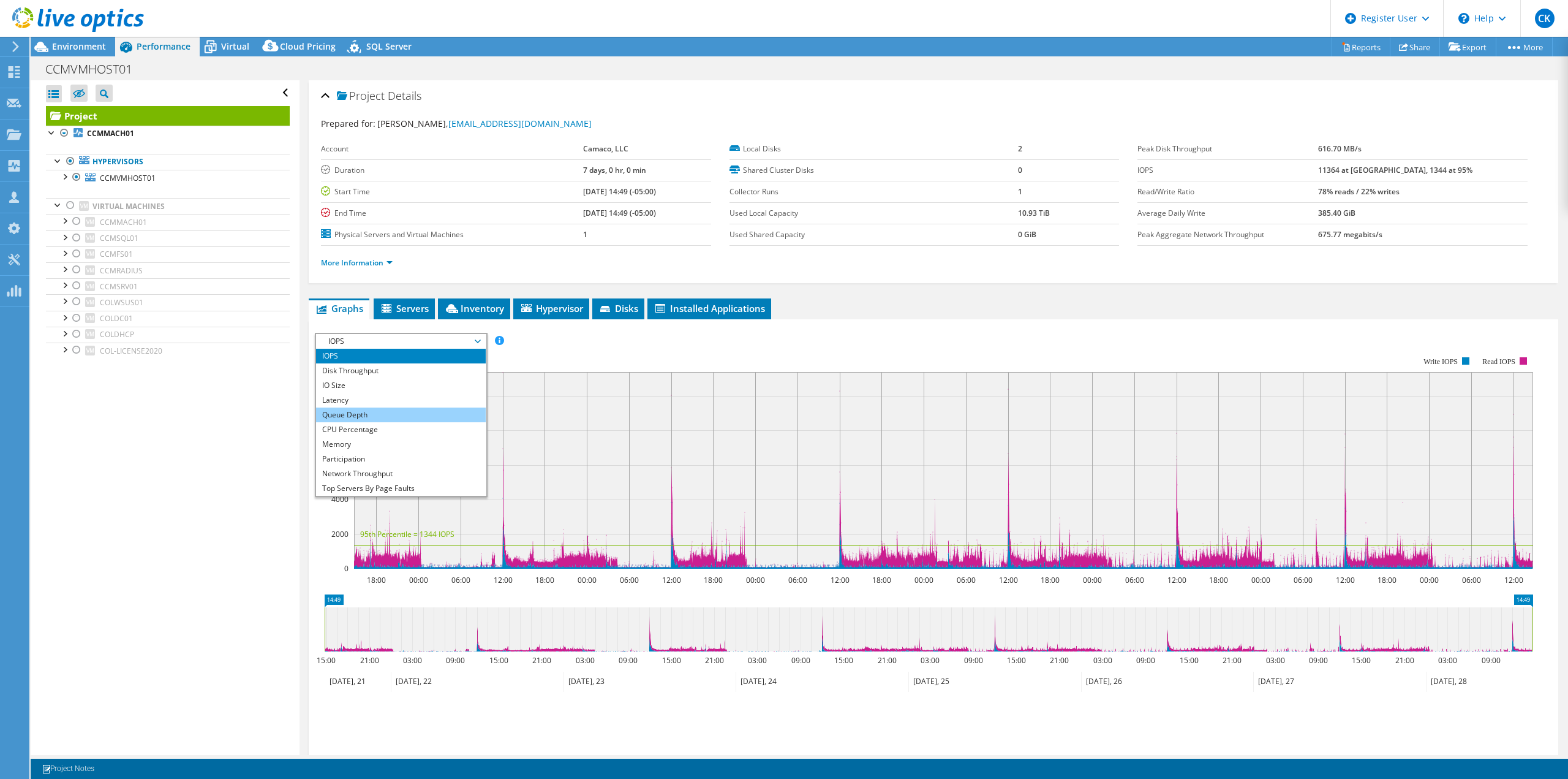
click at [359, 412] on li "Queue Depth" at bounding box center [401, 415] width 169 height 14
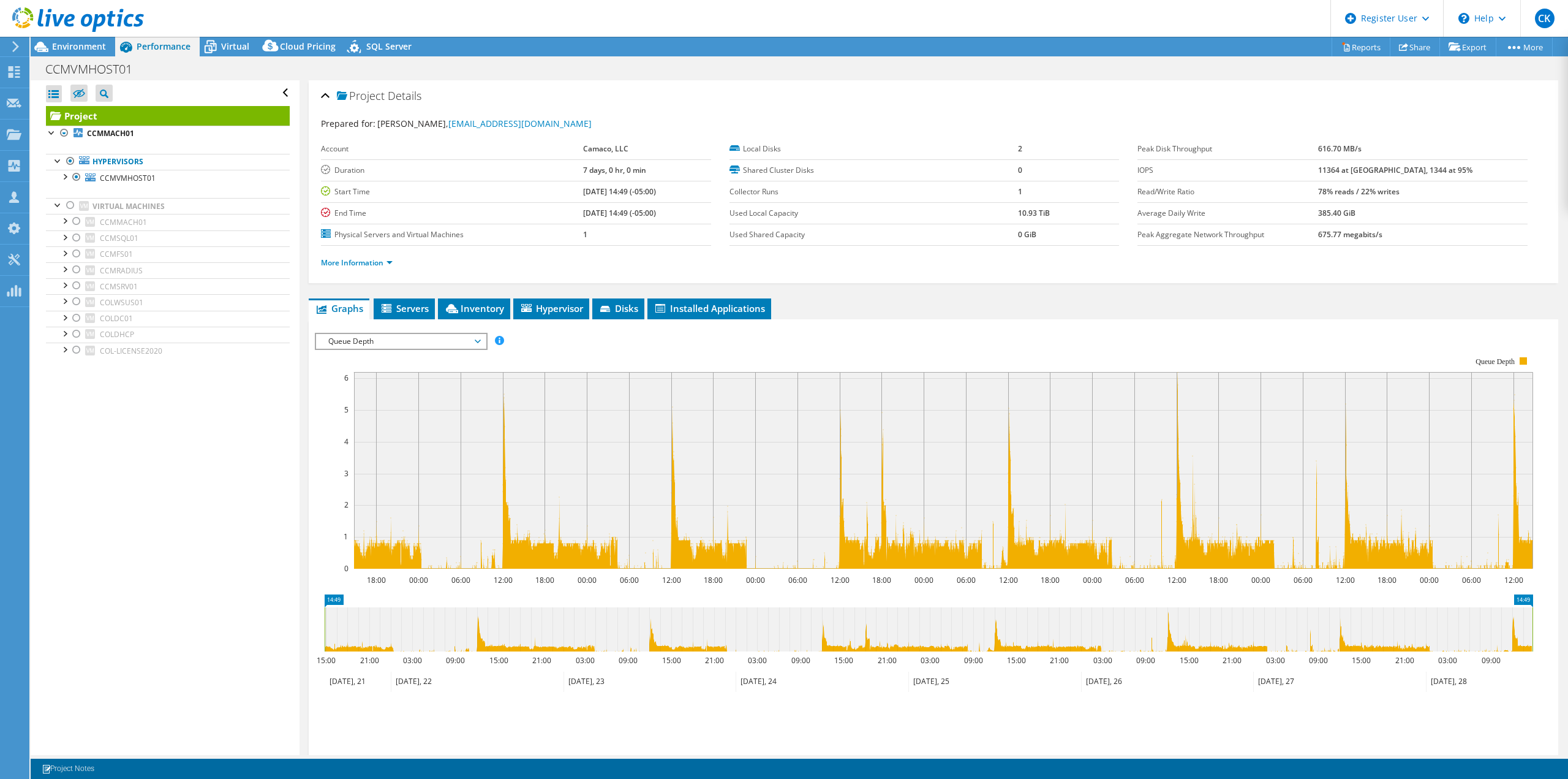
click at [450, 340] on span "Queue Depth" at bounding box center [401, 341] width 157 height 14
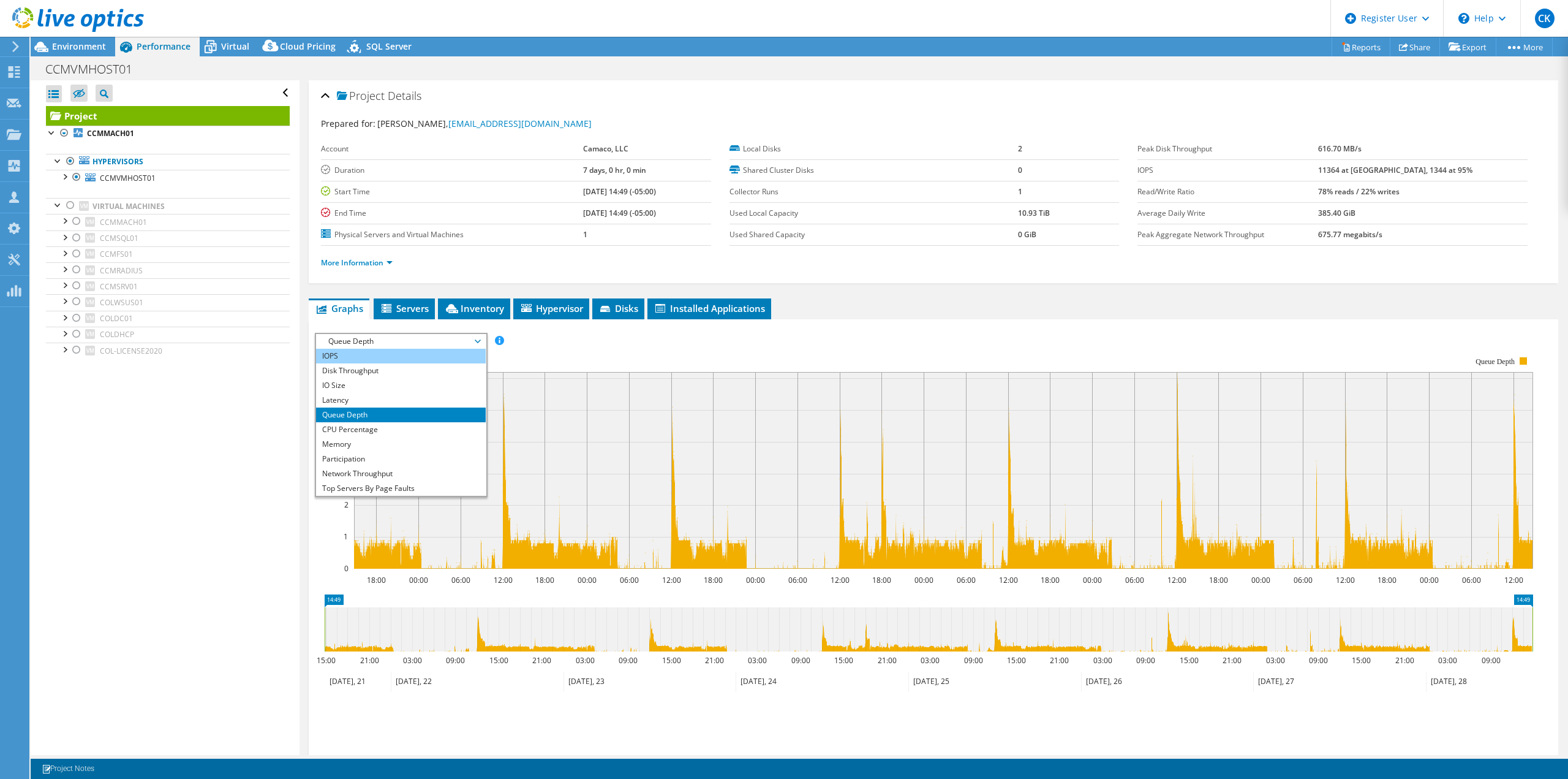
click at [450, 351] on li "IOPS" at bounding box center [401, 356] width 169 height 14
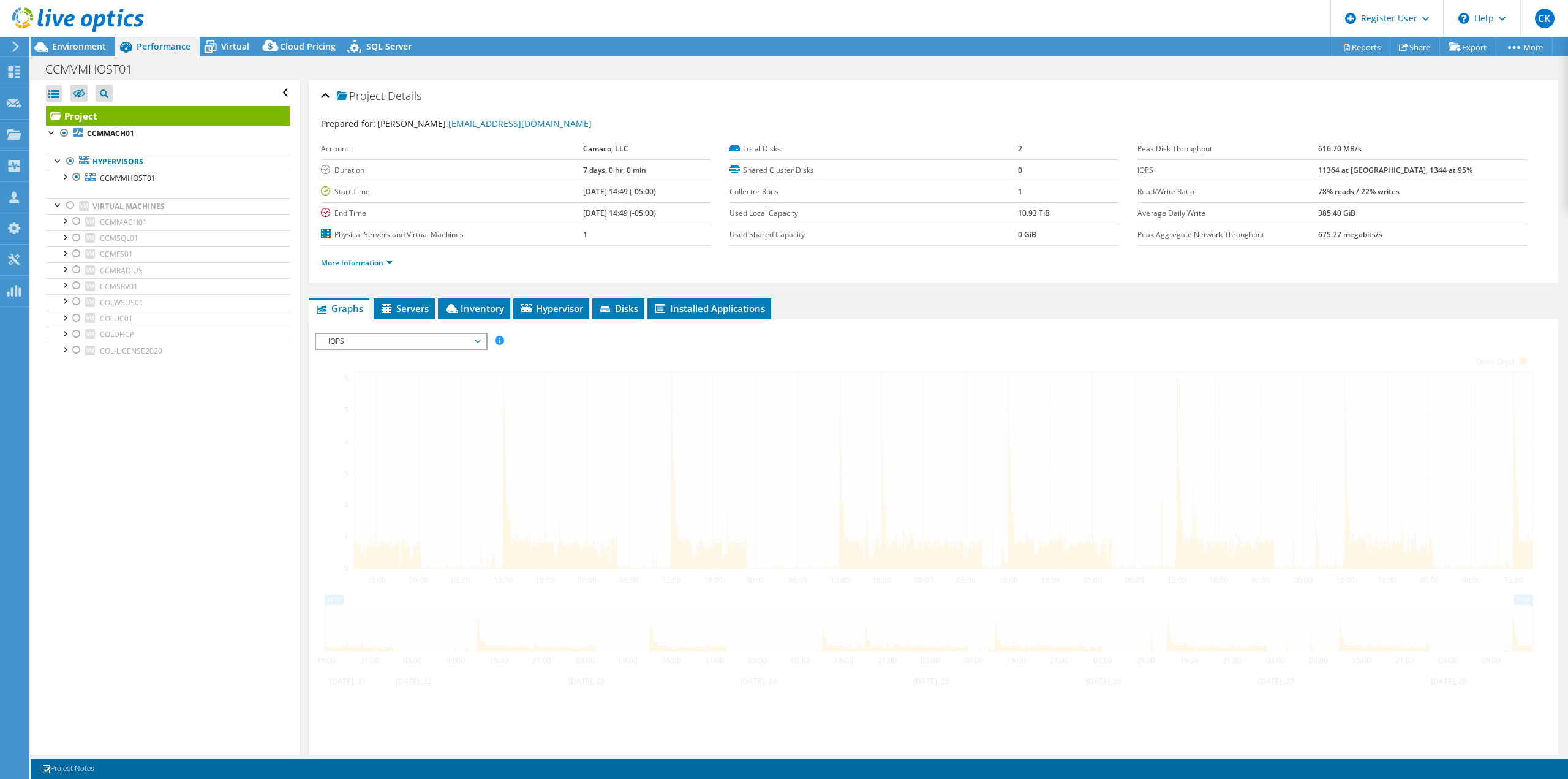
click at [895, 329] on div "IOPS Disk Throughput IO Size Latency Queue Depth CPU Percentage Memory Page Fau…" at bounding box center [934, 539] width 1237 height 425
